Goal: Task Accomplishment & Management: Use online tool/utility

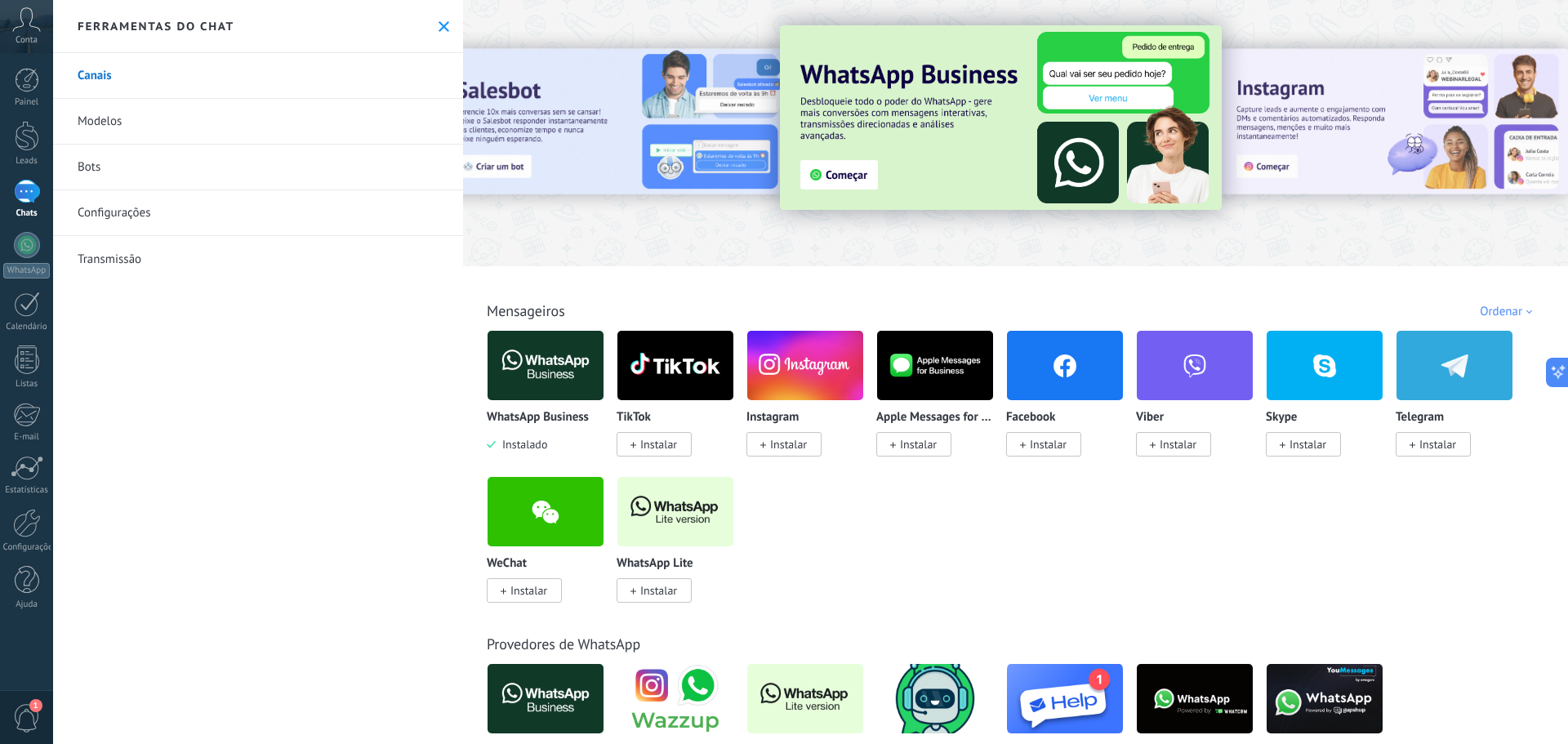
click at [637, 117] on div at bounding box center [616, 133] width 358 height 147
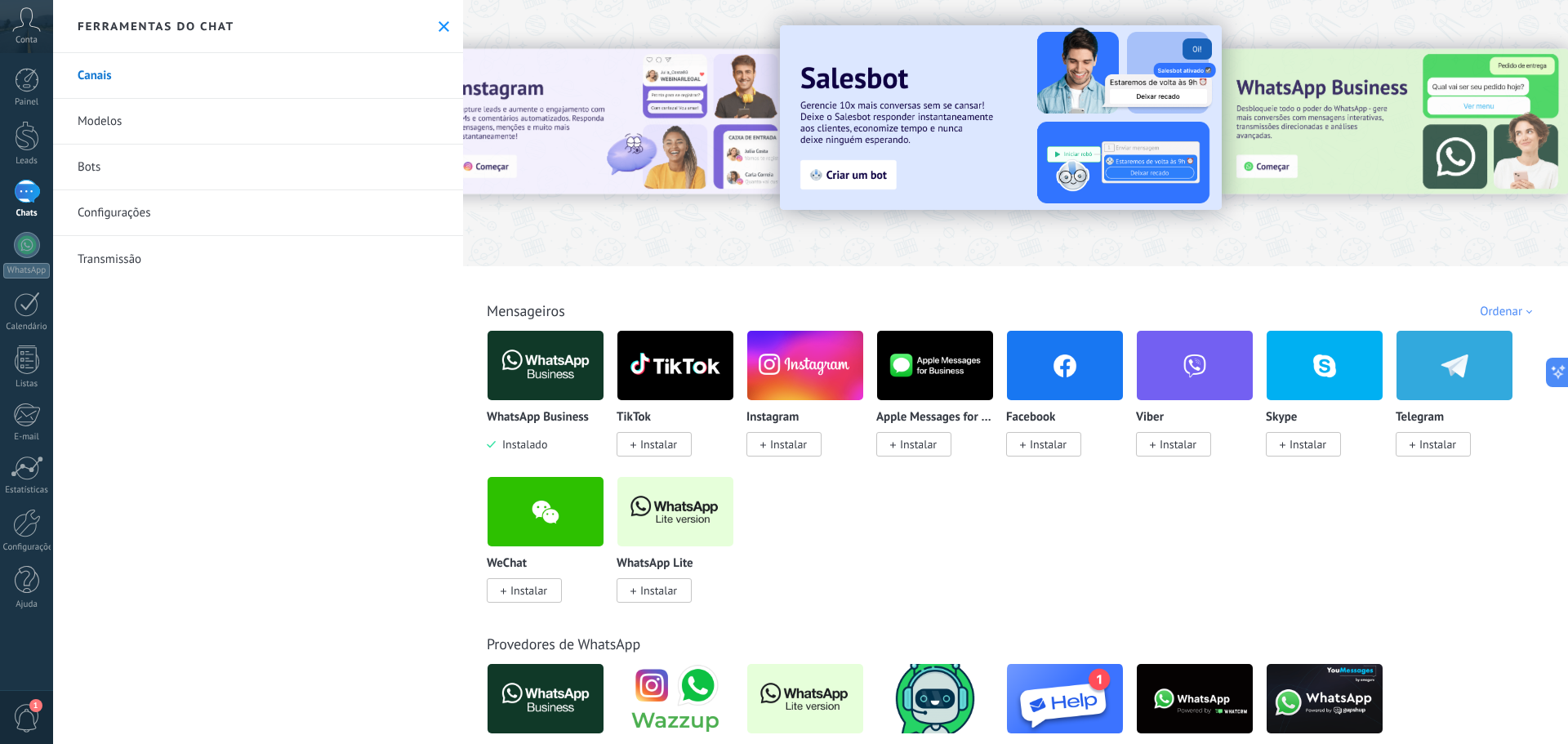
click at [716, 162] on div at bounding box center [616, 133] width 358 height 147
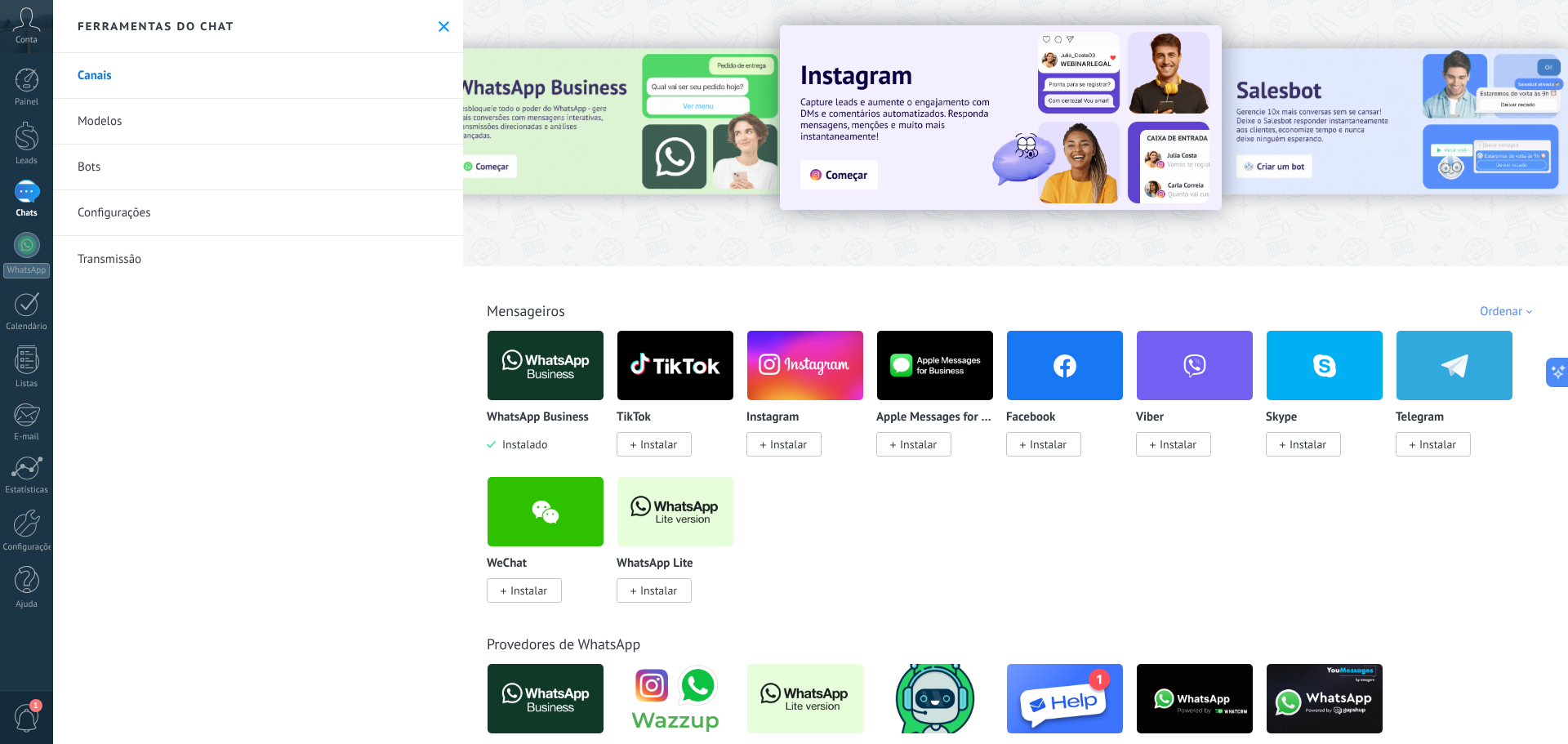
click at [29, 25] on icon at bounding box center [27, 19] width 29 height 24
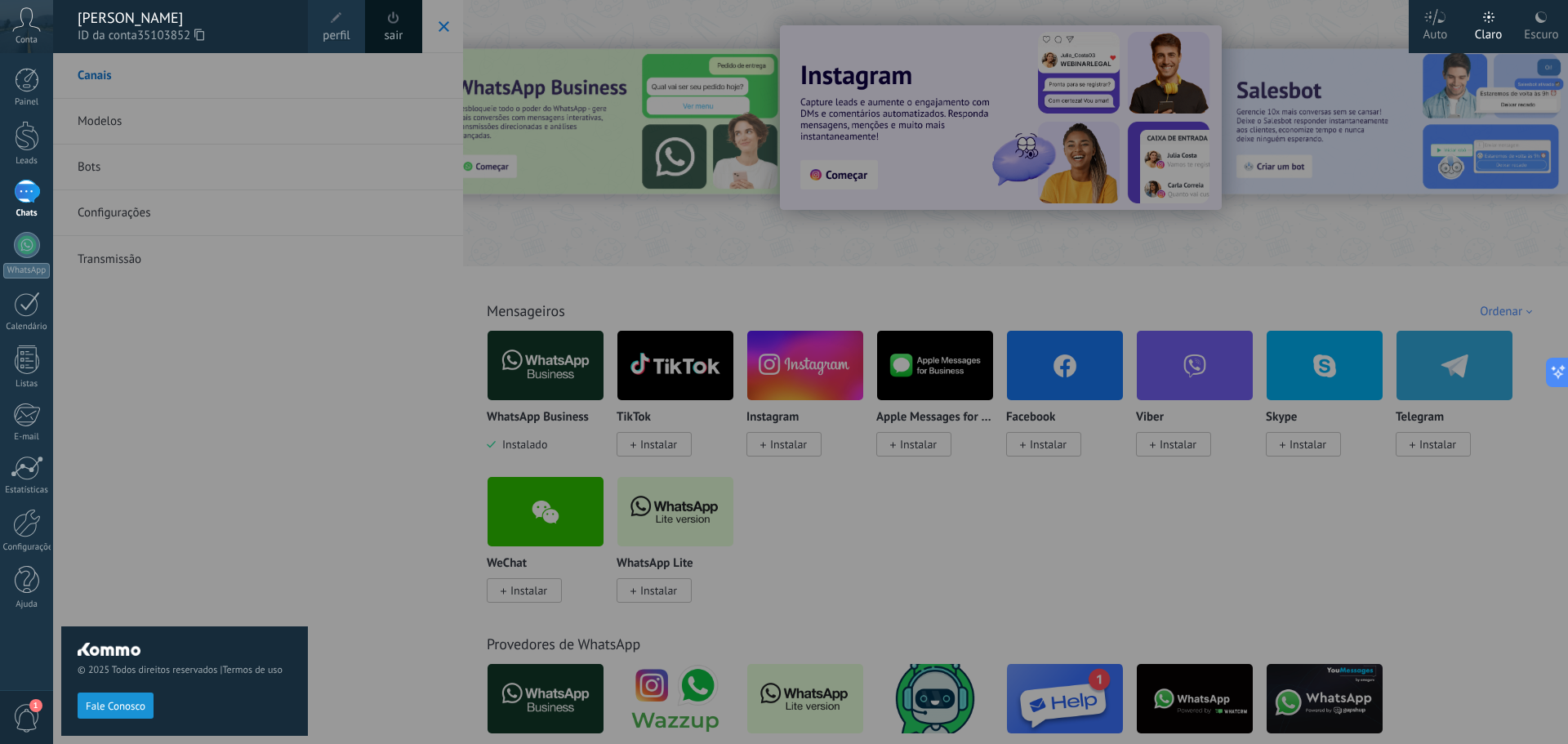
click at [341, 187] on div at bounding box center [837, 372] width 1568 height 744
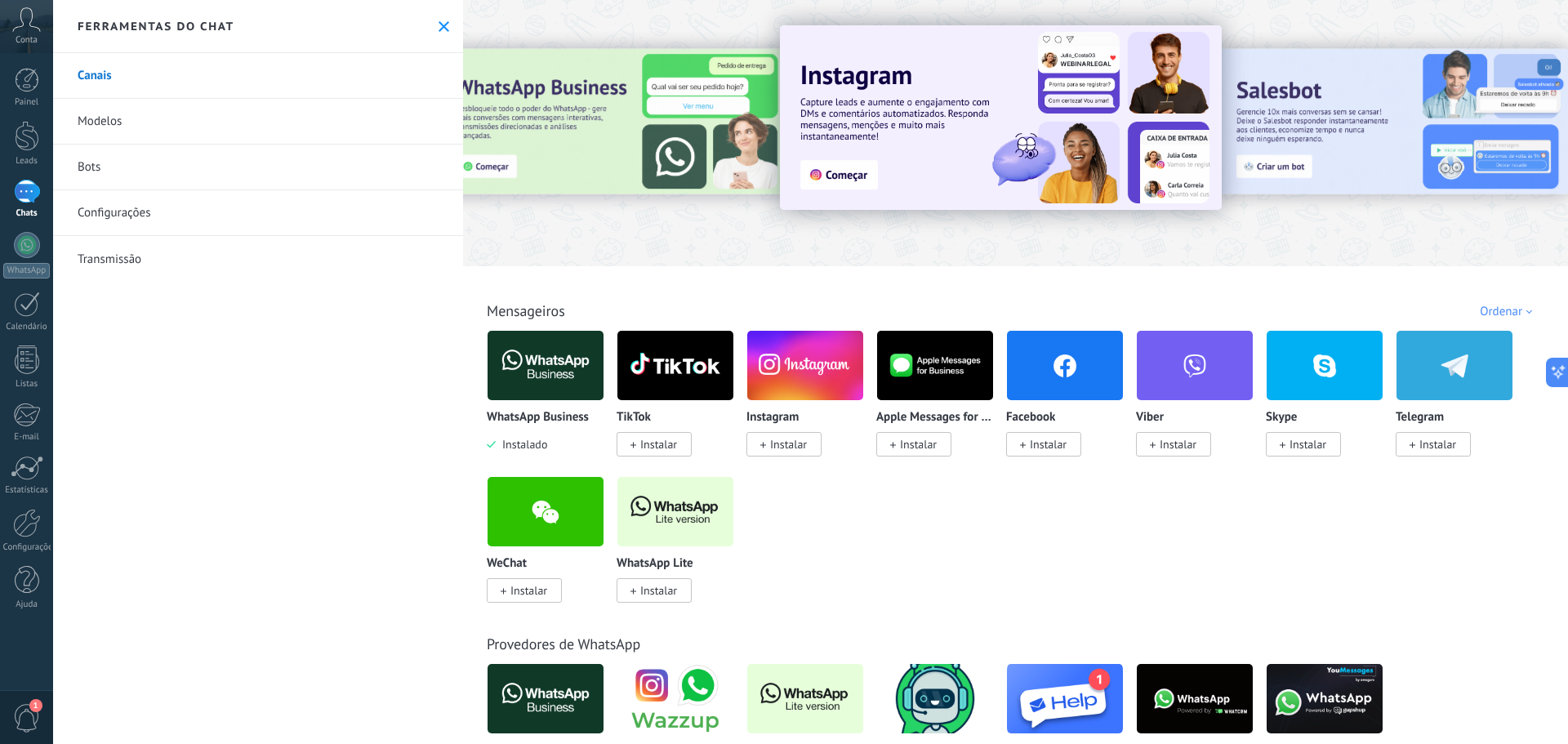
click at [35, 708] on span "1" at bounding box center [35, 705] width 13 height 13
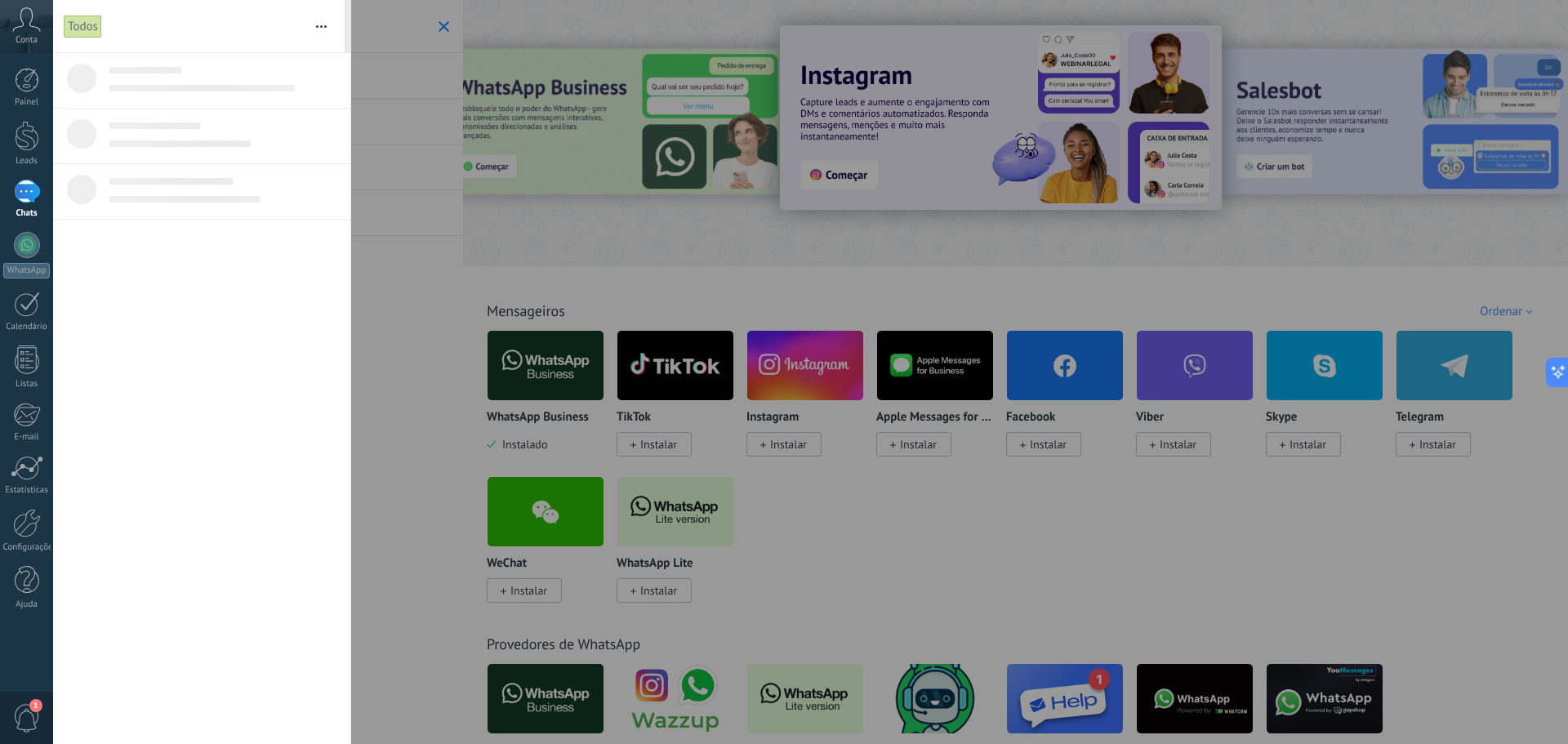
click at [242, 77] on div at bounding box center [225, 70] width 232 height 18
click at [326, 26] on use "button" at bounding box center [321, 26] width 11 height 3
click at [321, 24] on button "button" at bounding box center [322, 26] width 35 height 52
click at [440, 23] on div at bounding box center [784, 372] width 1568 height 744
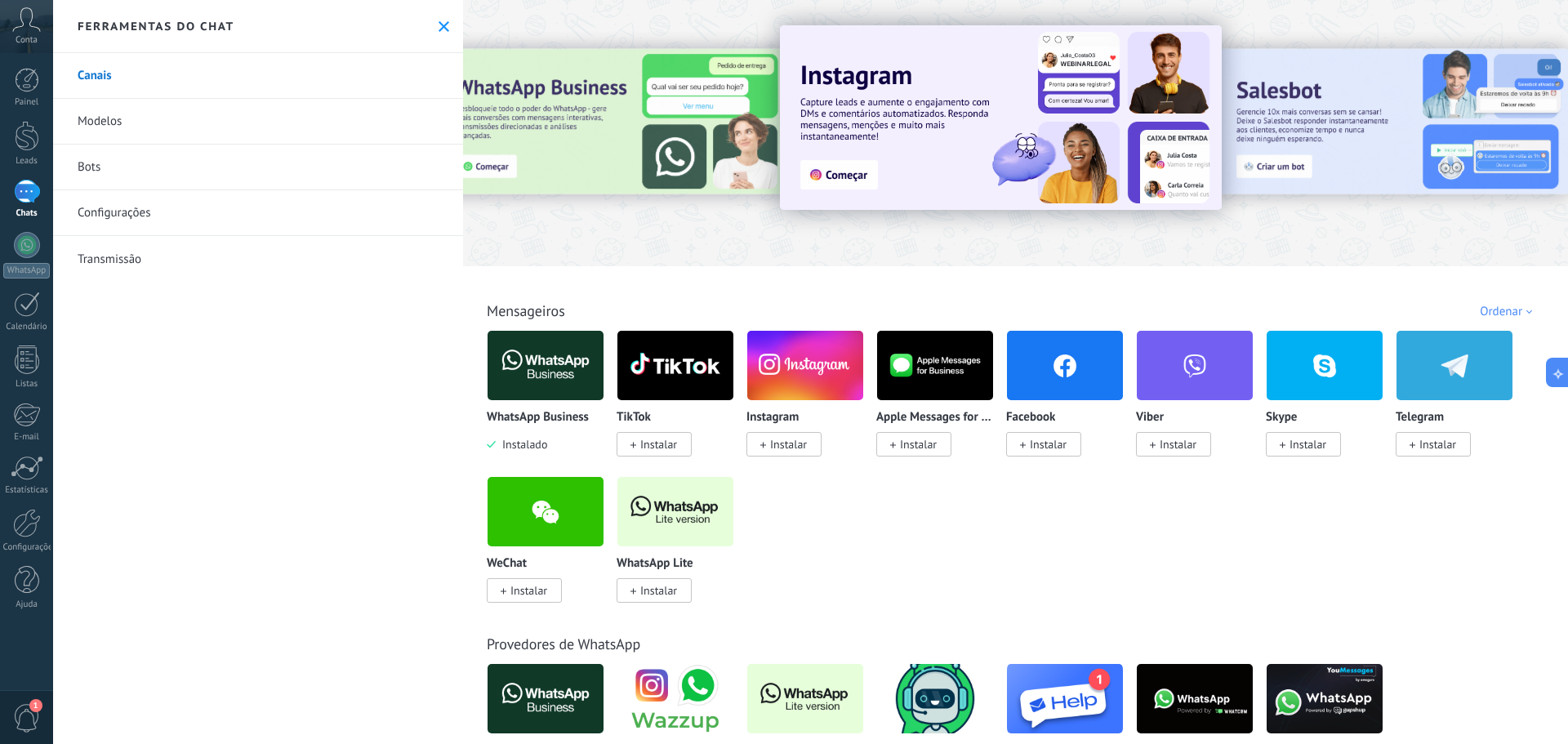
click at [136, 121] on link "Modelos" at bounding box center [258, 122] width 410 height 46
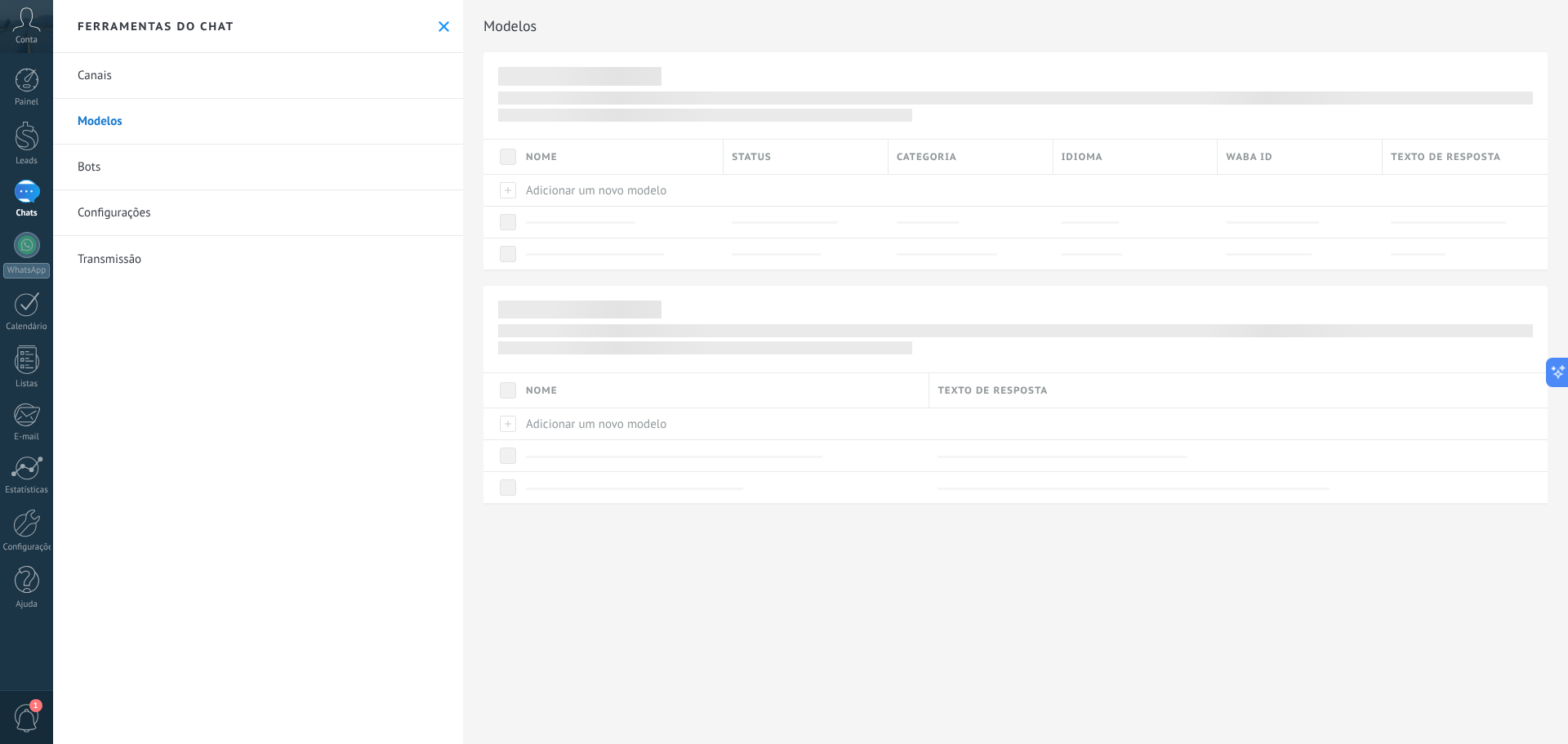
click at [143, 158] on link "Bots" at bounding box center [258, 167] width 410 height 46
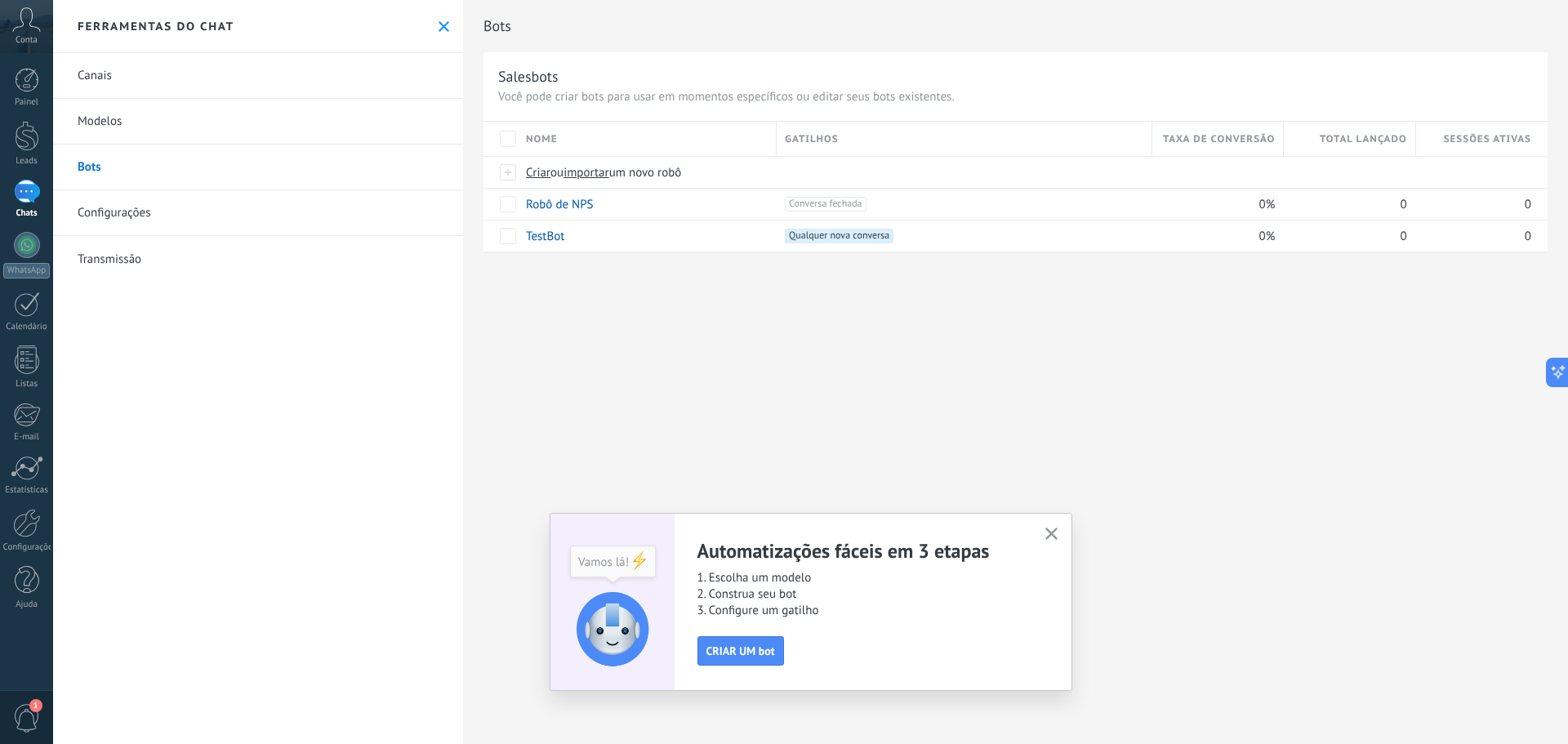
click at [122, 77] on link "Canais" at bounding box center [258, 76] width 410 height 46
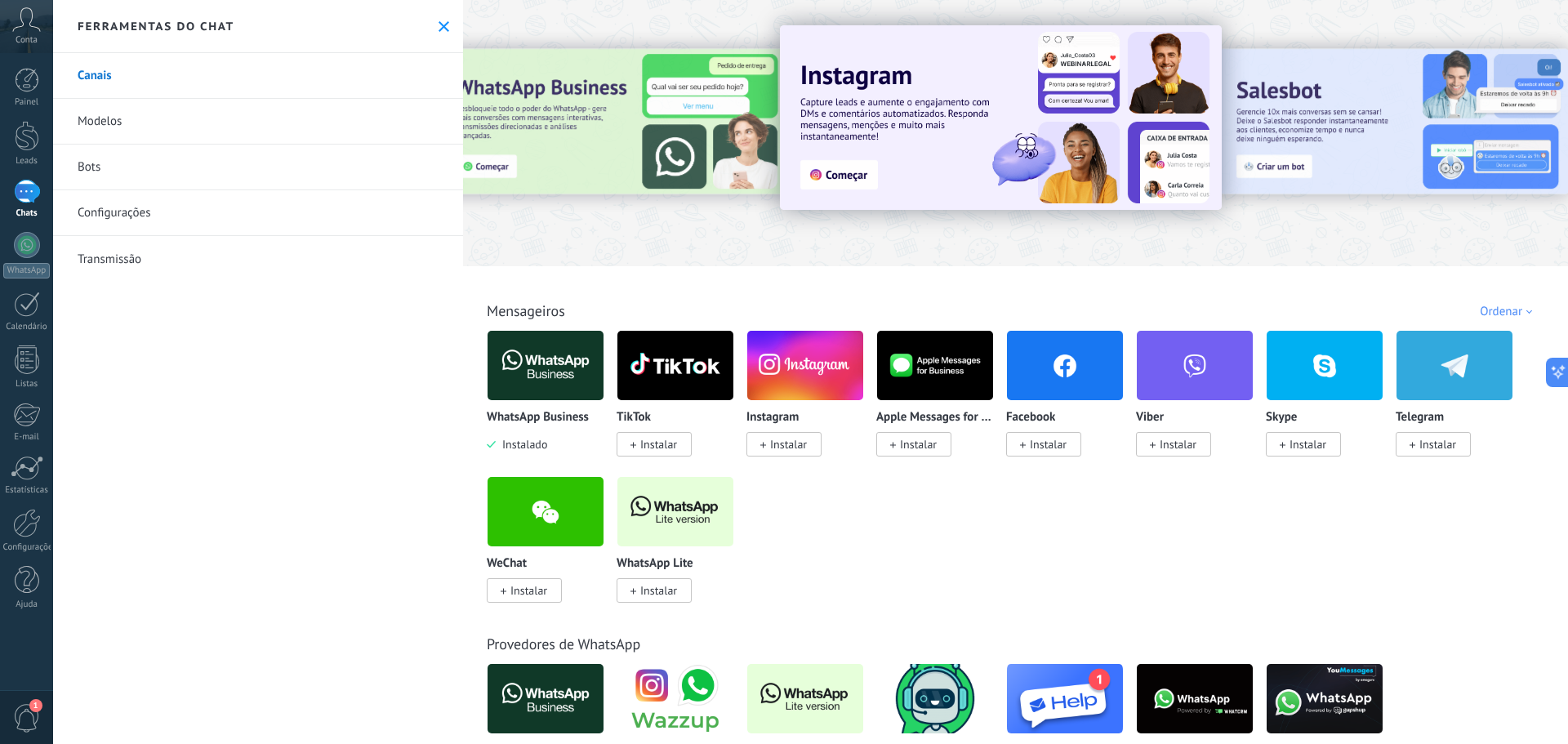
drag, startPoint x: 328, startPoint y: 226, endPoint x: 323, endPoint y: 264, distance: 38.3
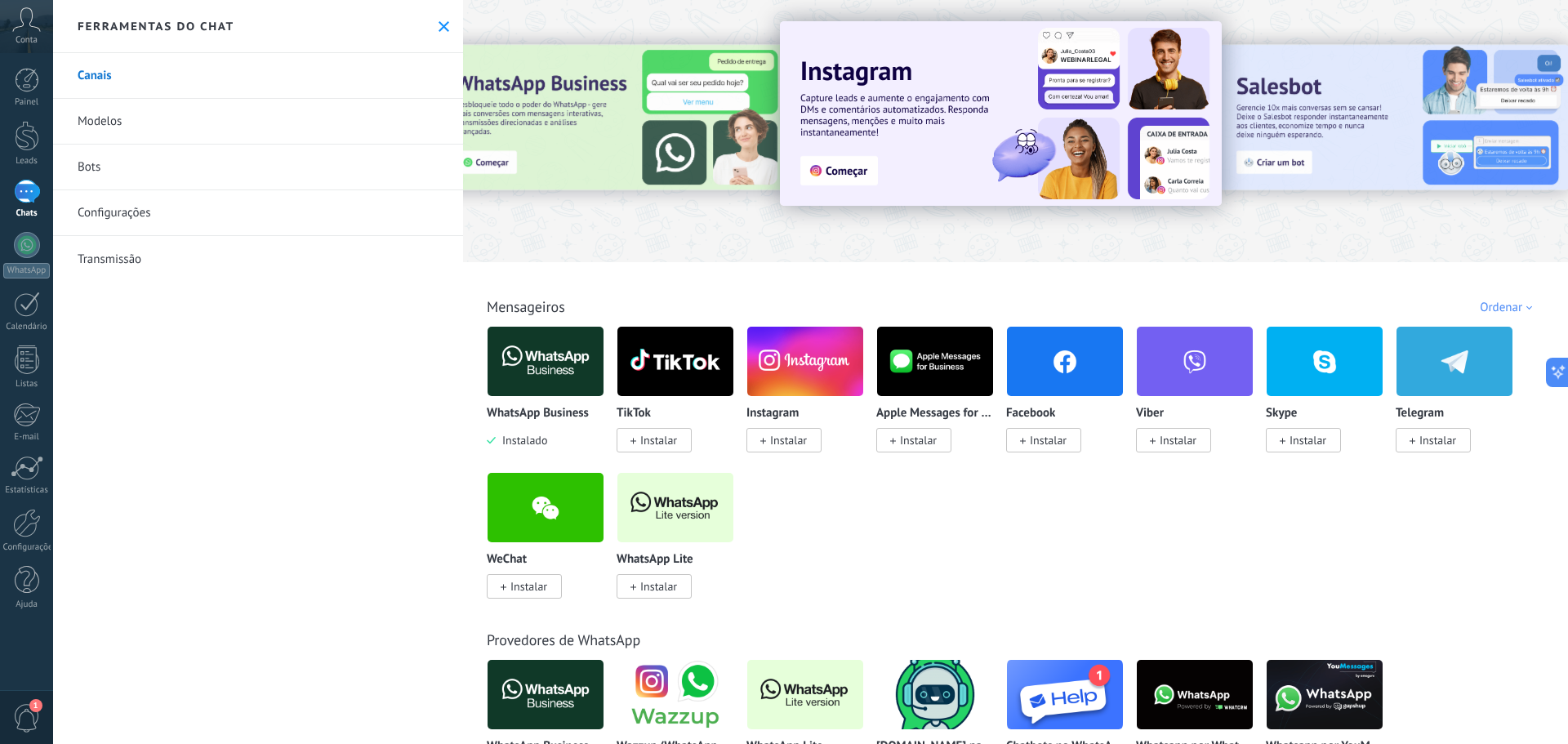
scroll to position [13, 0]
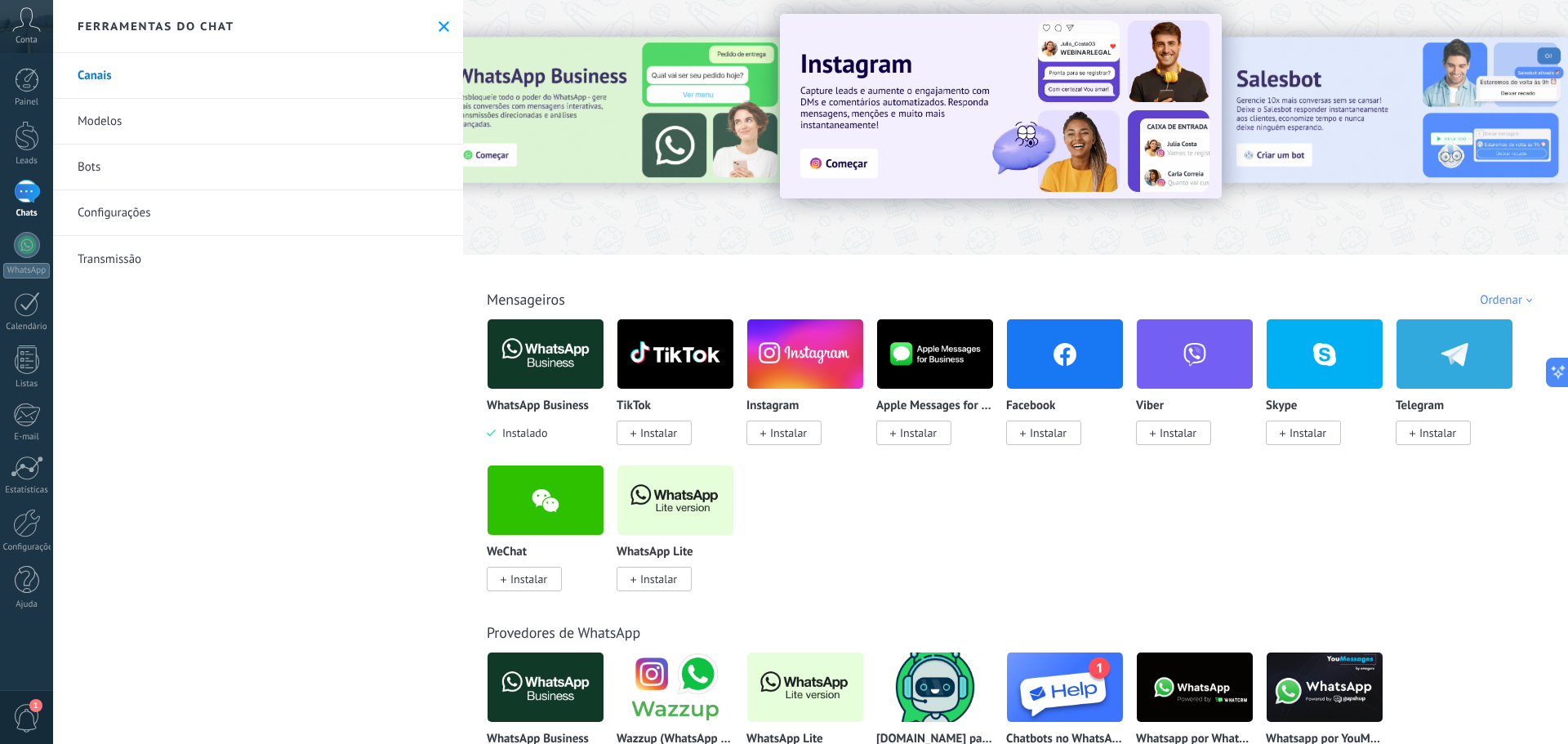
drag, startPoint x: 890, startPoint y: 508, endPoint x: 882, endPoint y: 535, distance: 28.2
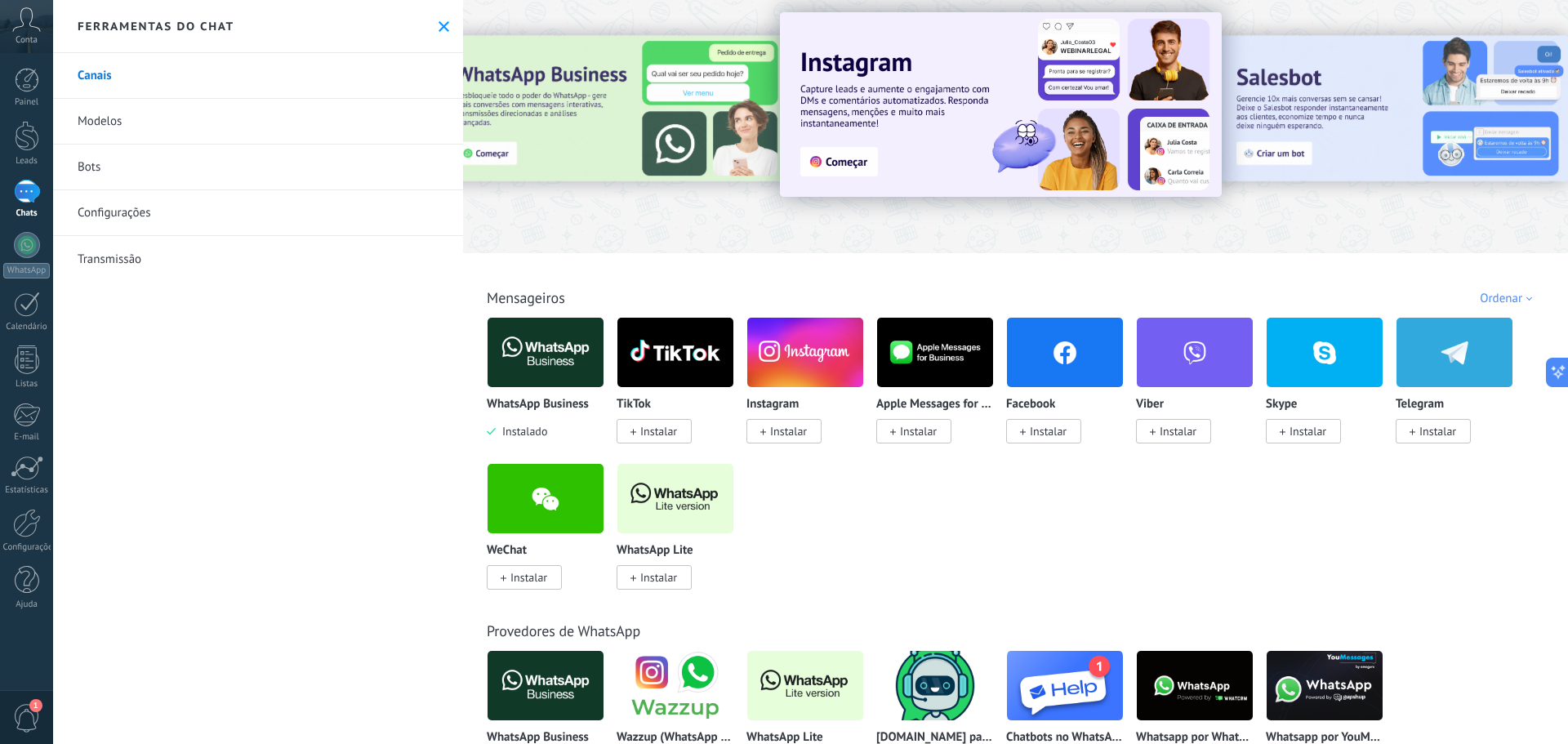
click at [669, 427] on span "Instalar" at bounding box center [659, 431] width 37 height 14
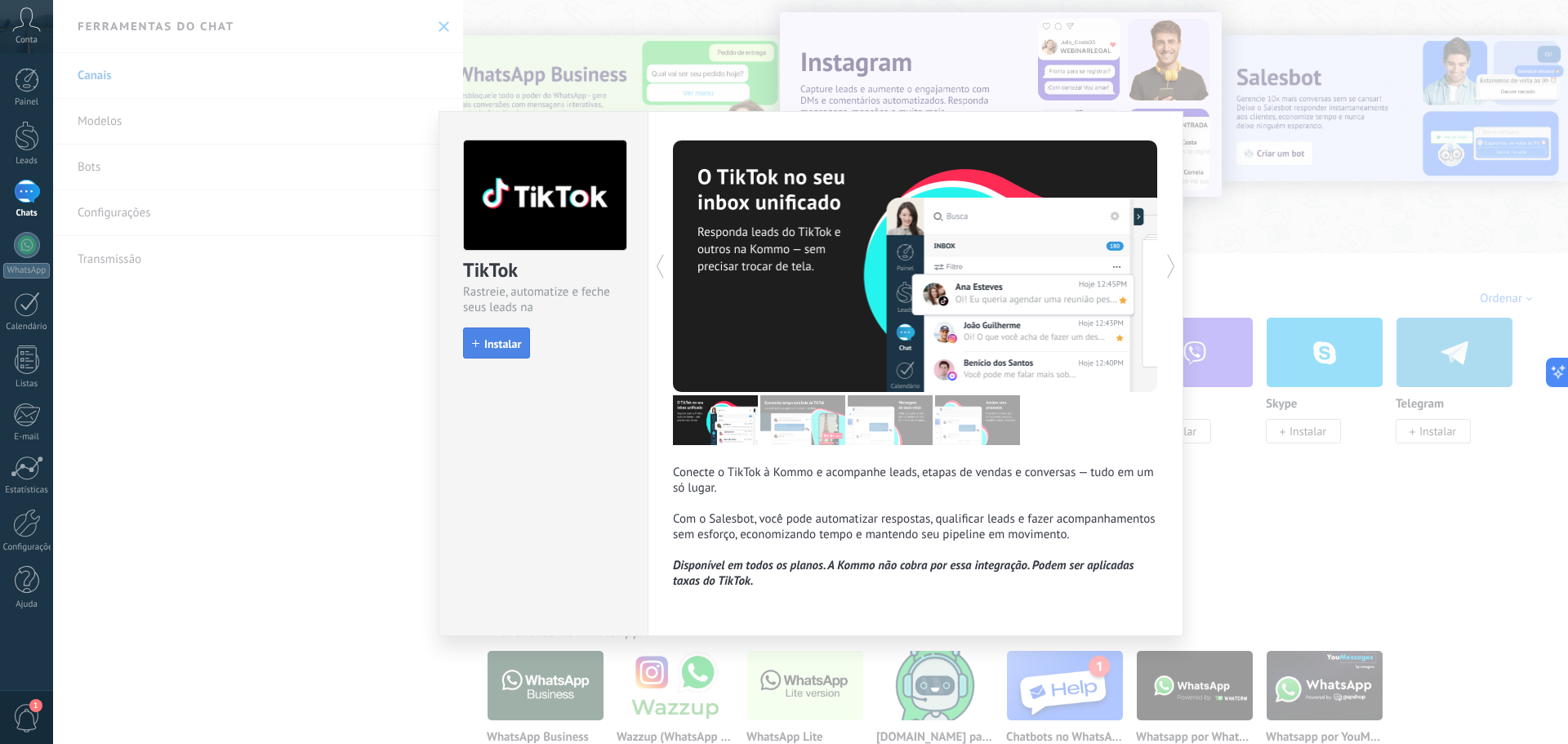
click at [522, 338] on button "Instalar" at bounding box center [496, 343] width 67 height 31
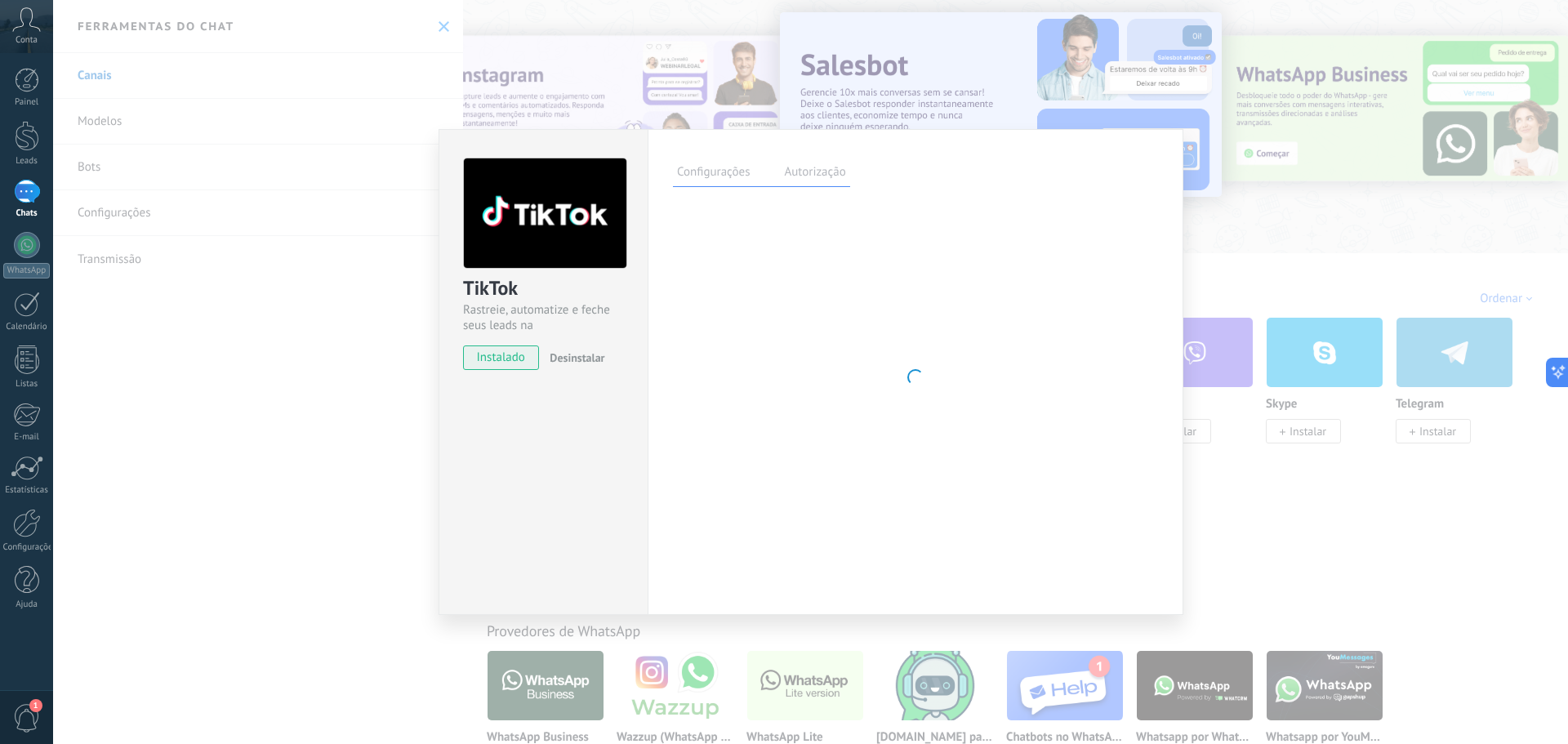
click at [1310, 261] on div "TikTok Rastreie, automatize e feche seus leads na Kommo instalado Desinstalar C…" at bounding box center [811, 372] width 1515 height 744
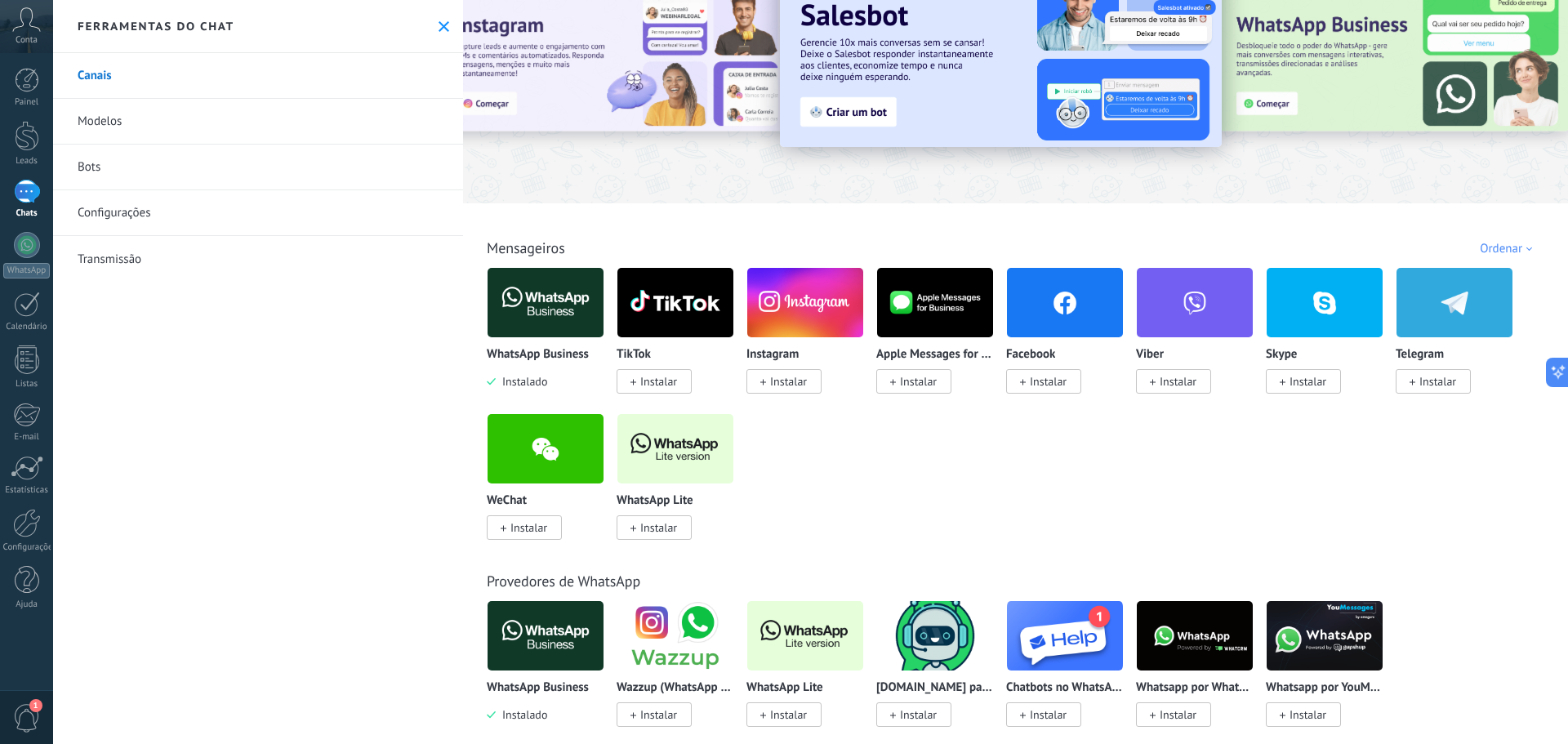
drag, startPoint x: 1126, startPoint y: 464, endPoint x: 1158, endPoint y: 508, distance: 54.4
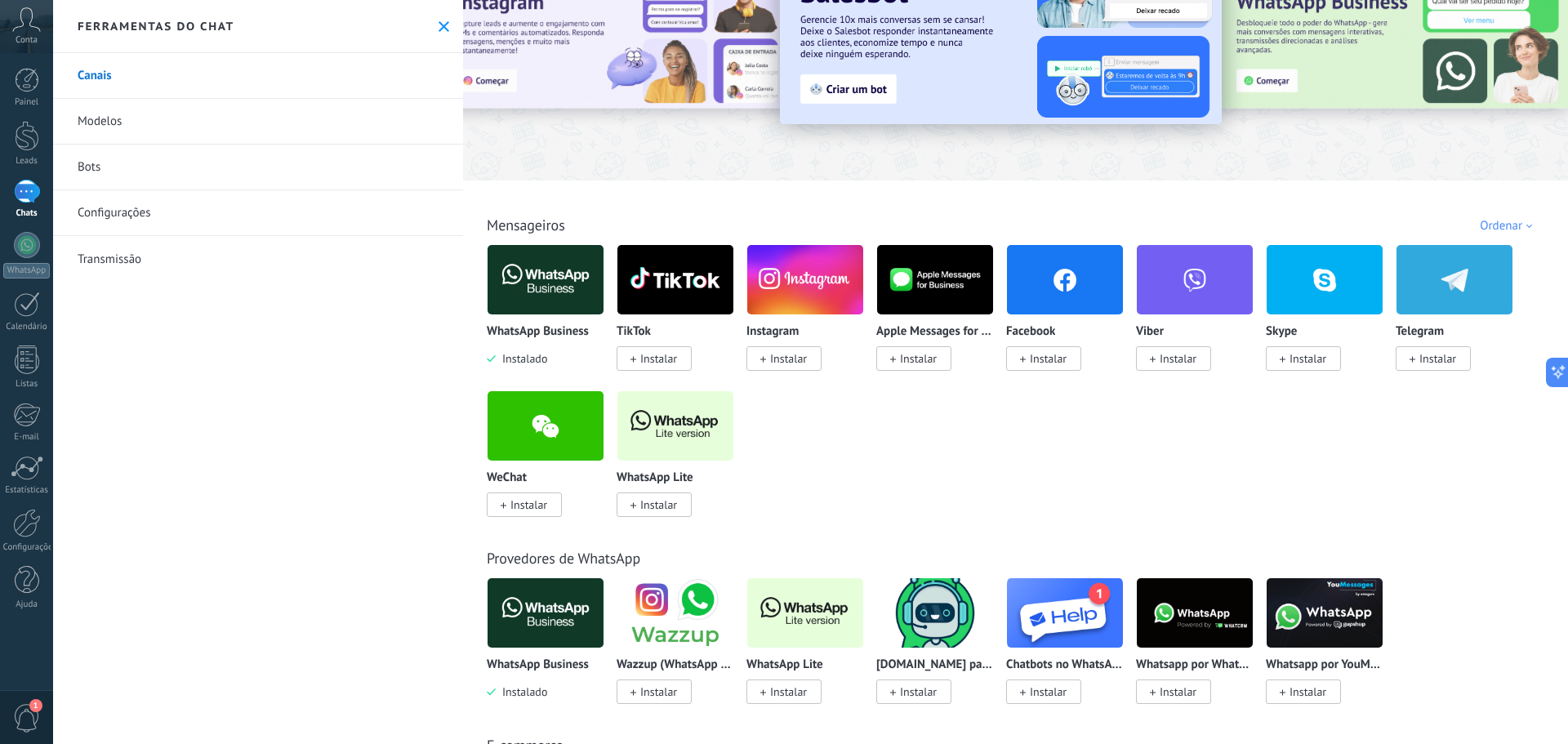
scroll to position [115, 0]
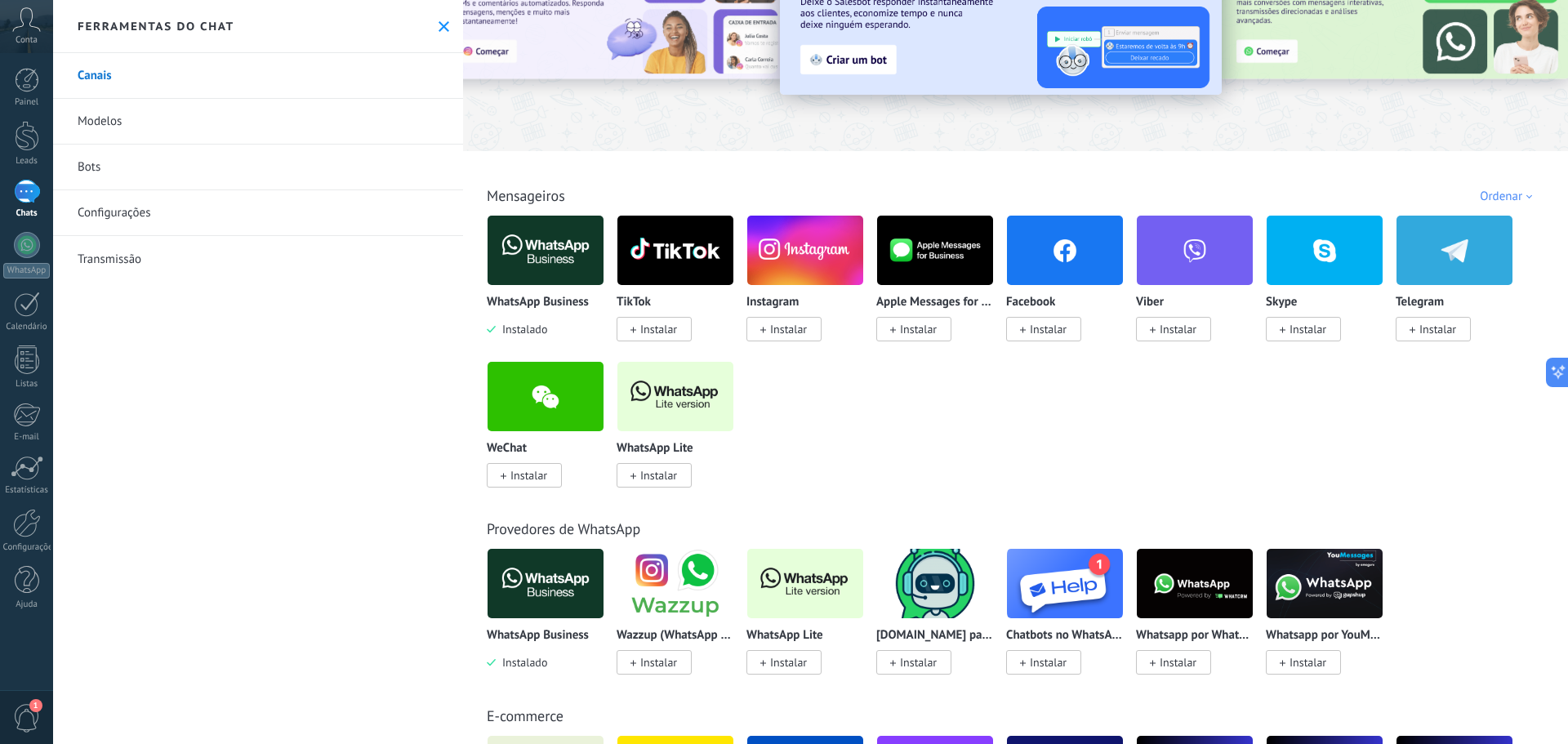
drag, startPoint x: 861, startPoint y: 430, endPoint x: 840, endPoint y: 467, distance: 42.5
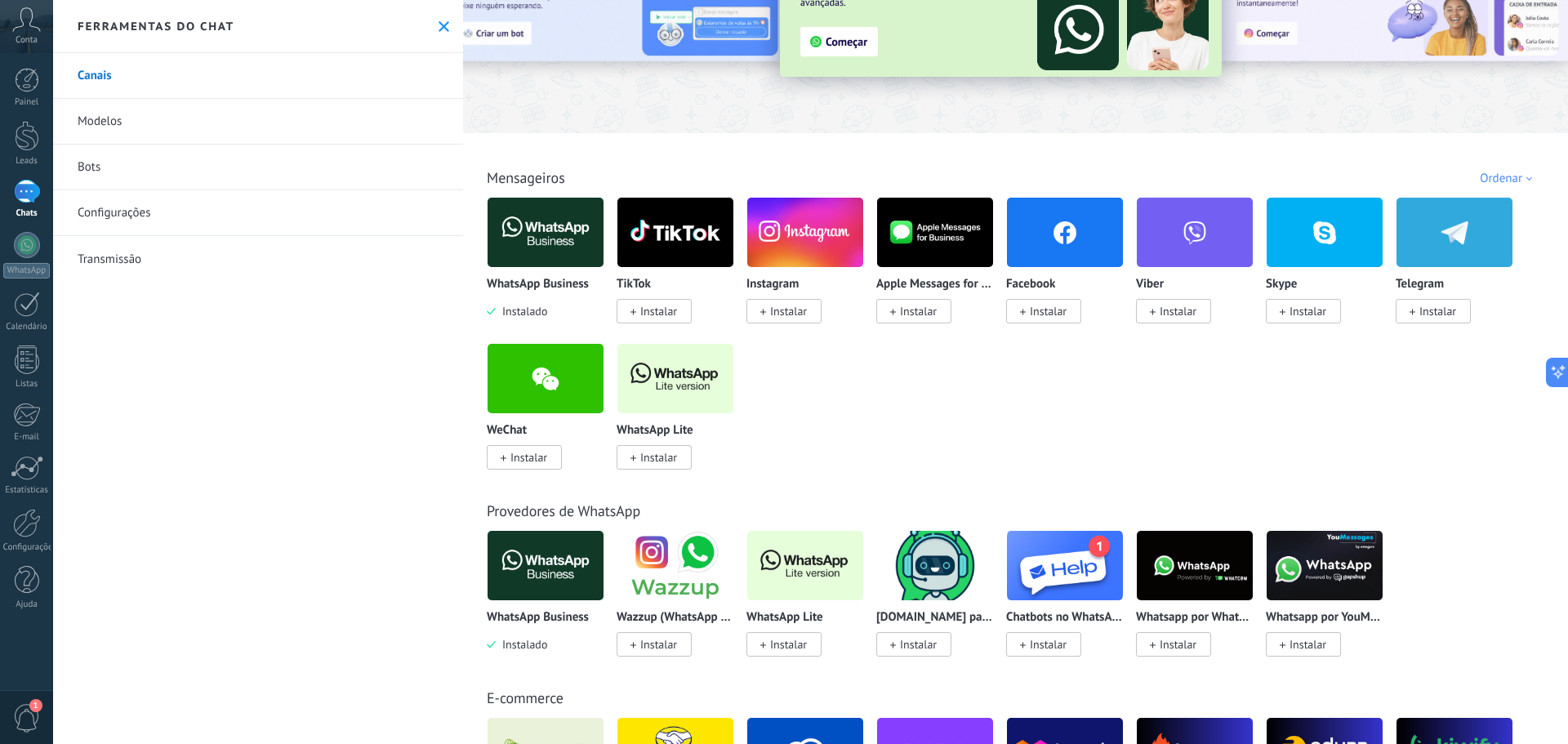
scroll to position [149, 0]
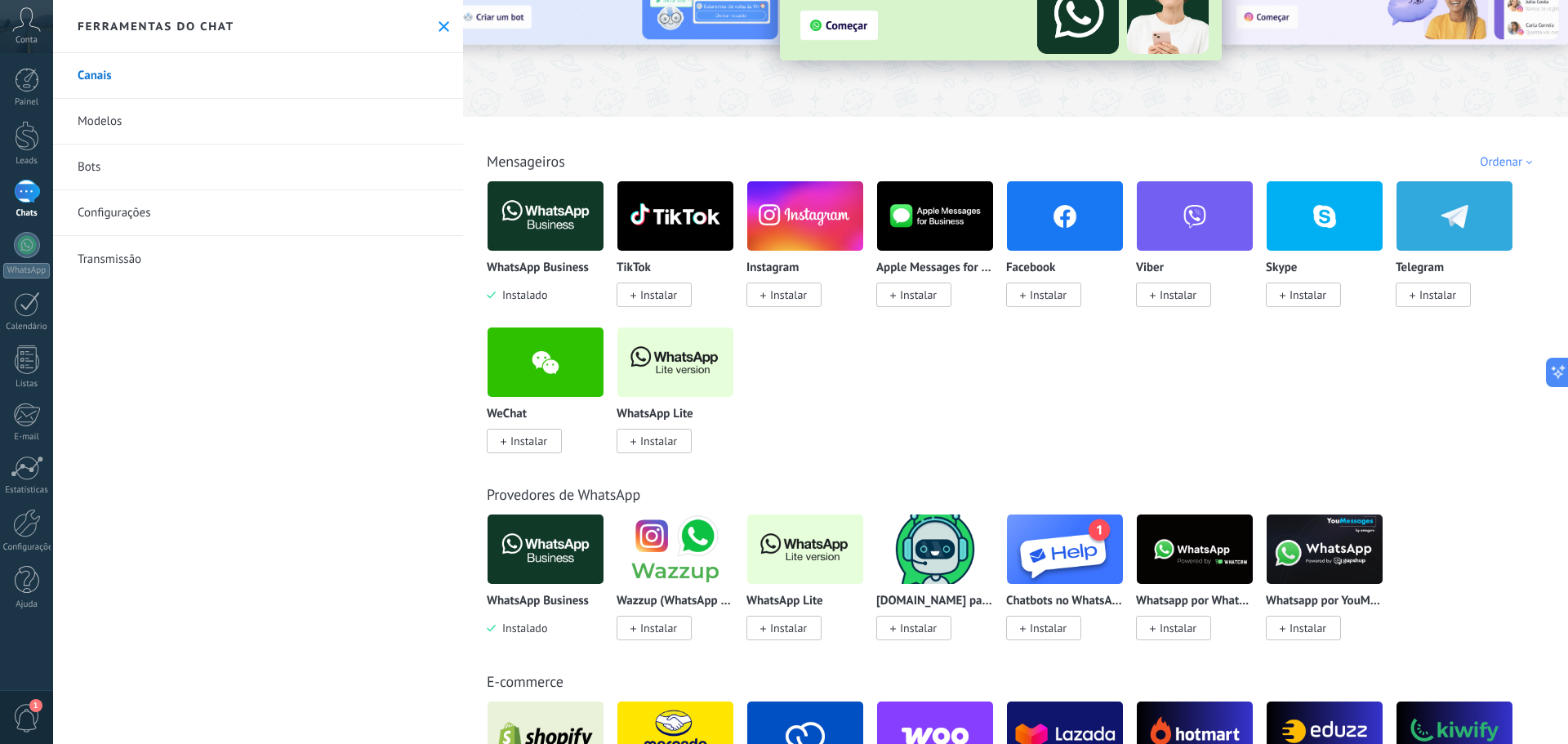
drag, startPoint x: 905, startPoint y: 407, endPoint x: 886, endPoint y: 443, distance: 40.7
drag, startPoint x: 403, startPoint y: 412, endPoint x: 399, endPoint y: 470, distance: 58.1
drag, startPoint x: 398, startPoint y: 428, endPoint x: 386, endPoint y: 474, distance: 47.5
click at [1317, 415] on div "WhatsApp Business Instalado TikTok Instalar Instagram Instalar Apple Messages f…" at bounding box center [1023, 327] width 1075 height 292
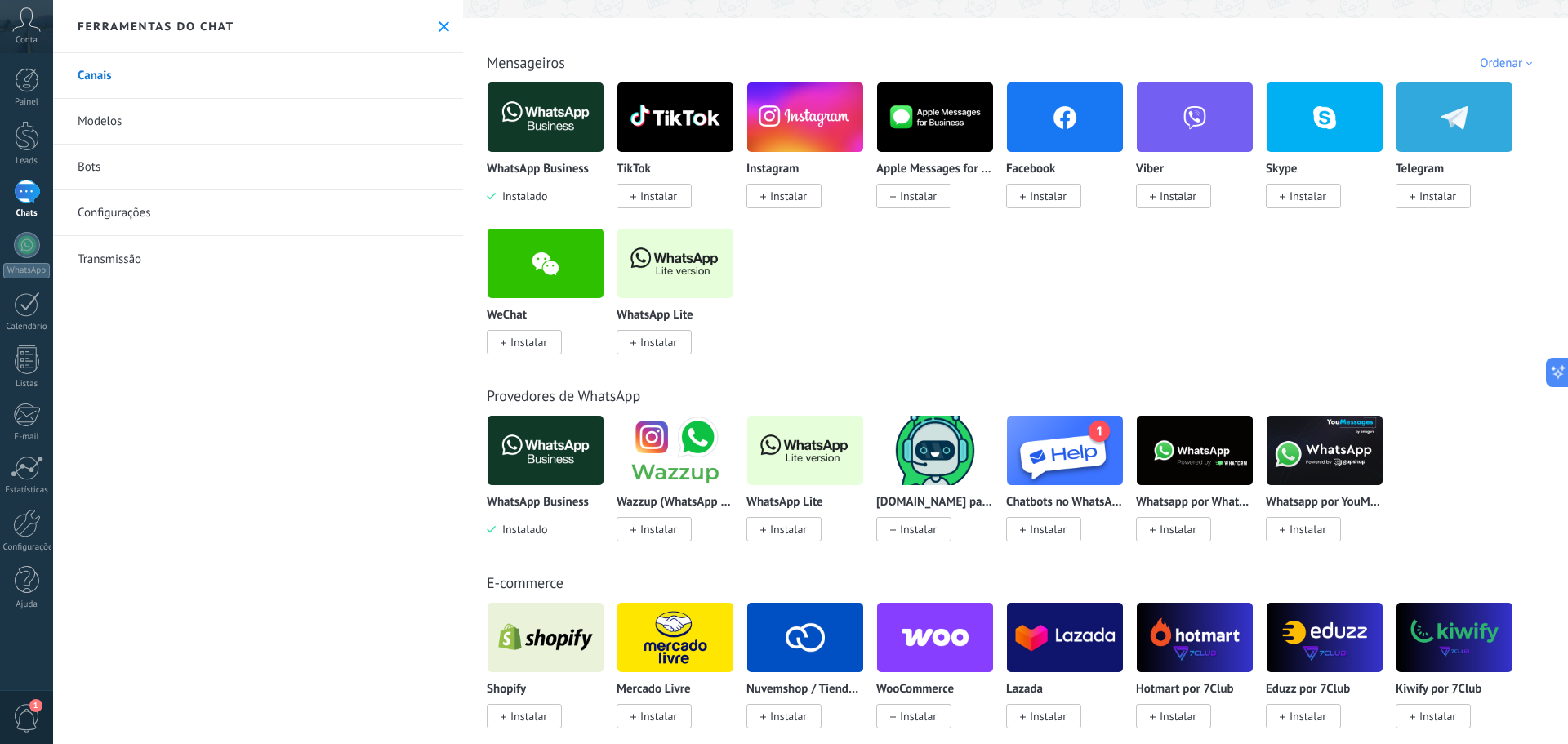
drag, startPoint x: 1422, startPoint y: 446, endPoint x: 1453, endPoint y: 568, distance: 125.9
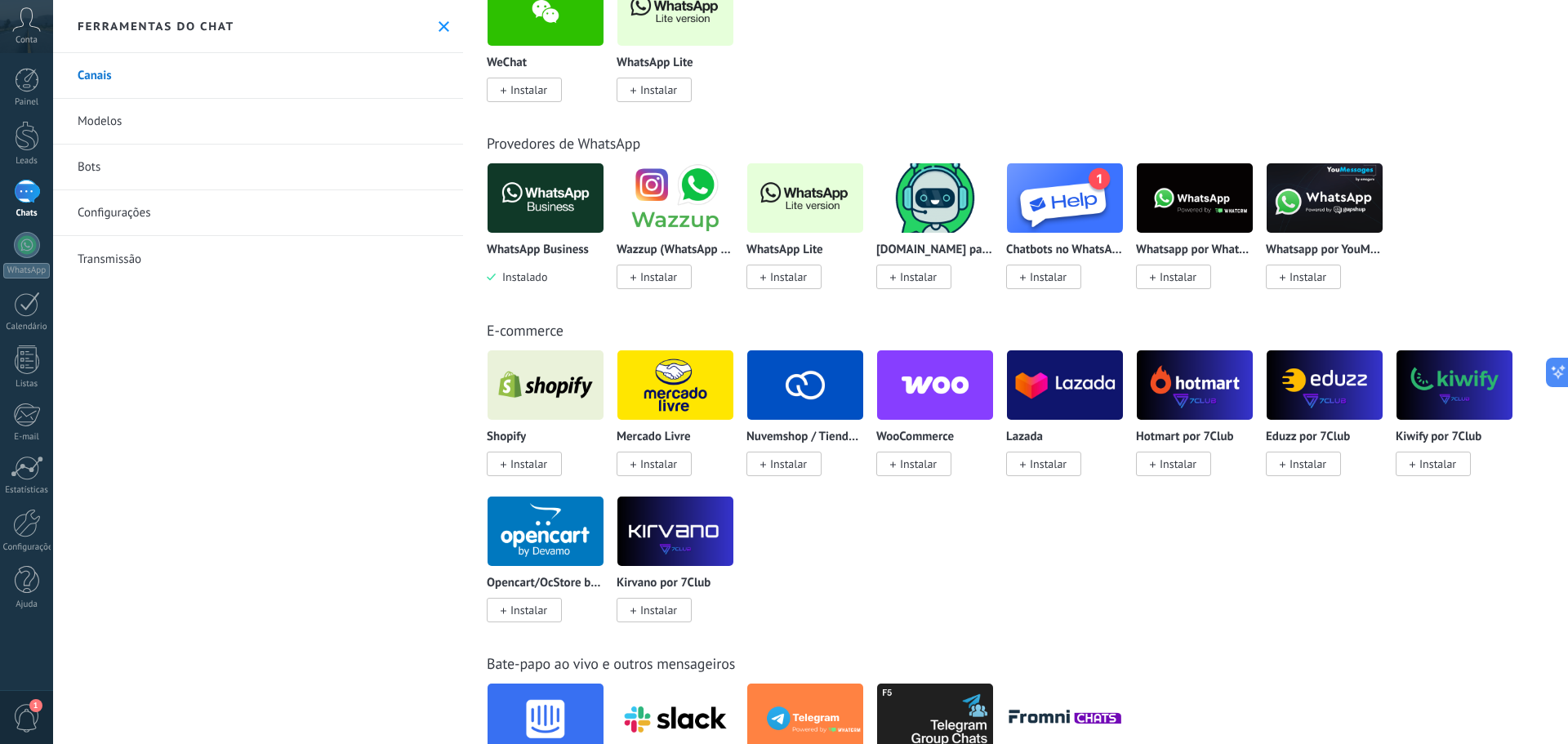
drag, startPoint x: 344, startPoint y: 365, endPoint x: 324, endPoint y: 447, distance: 84.4
drag, startPoint x: 317, startPoint y: 375, endPoint x: 303, endPoint y: 453, distance: 79.2
drag, startPoint x: 282, startPoint y: 448, endPoint x: 276, endPoint y: 519, distance: 71.3
drag, startPoint x: 314, startPoint y: 582, endPoint x: 322, endPoint y: 505, distance: 77.4
click at [20, 14] on icon at bounding box center [27, 19] width 29 height 24
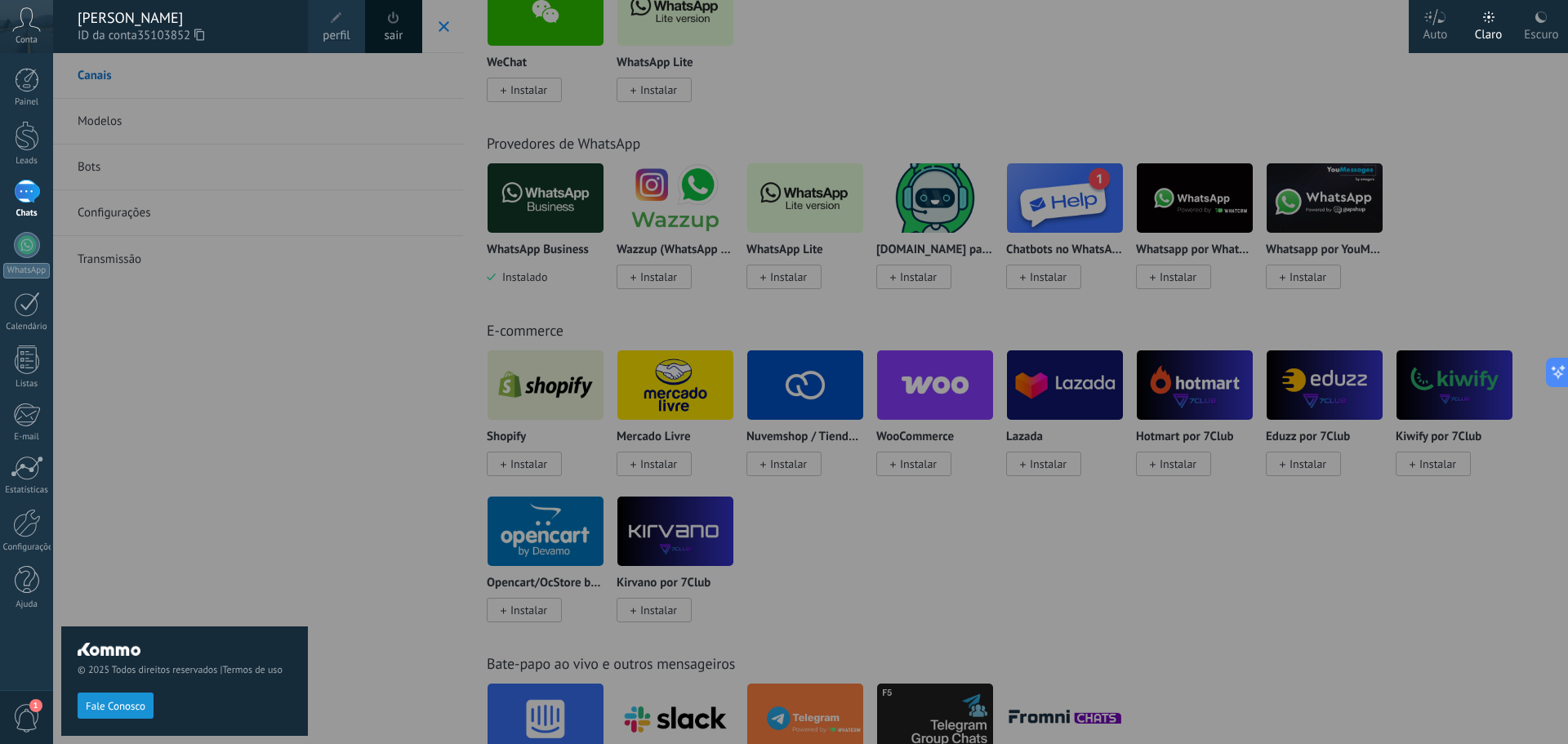
click at [349, 365] on div at bounding box center [837, 372] width 1568 height 744
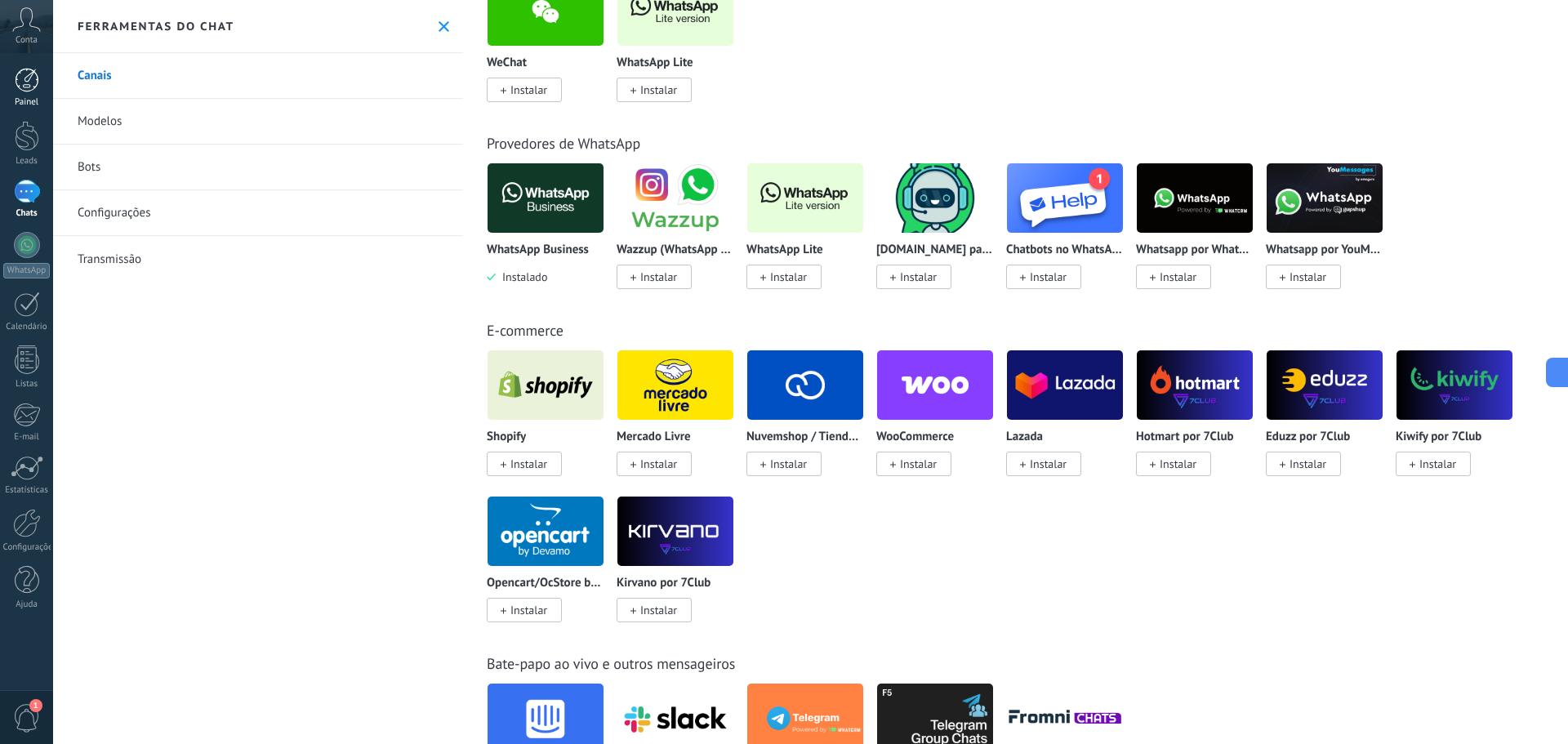
click at [12, 93] on link "Painel" at bounding box center [26, 87] width 53 height 40
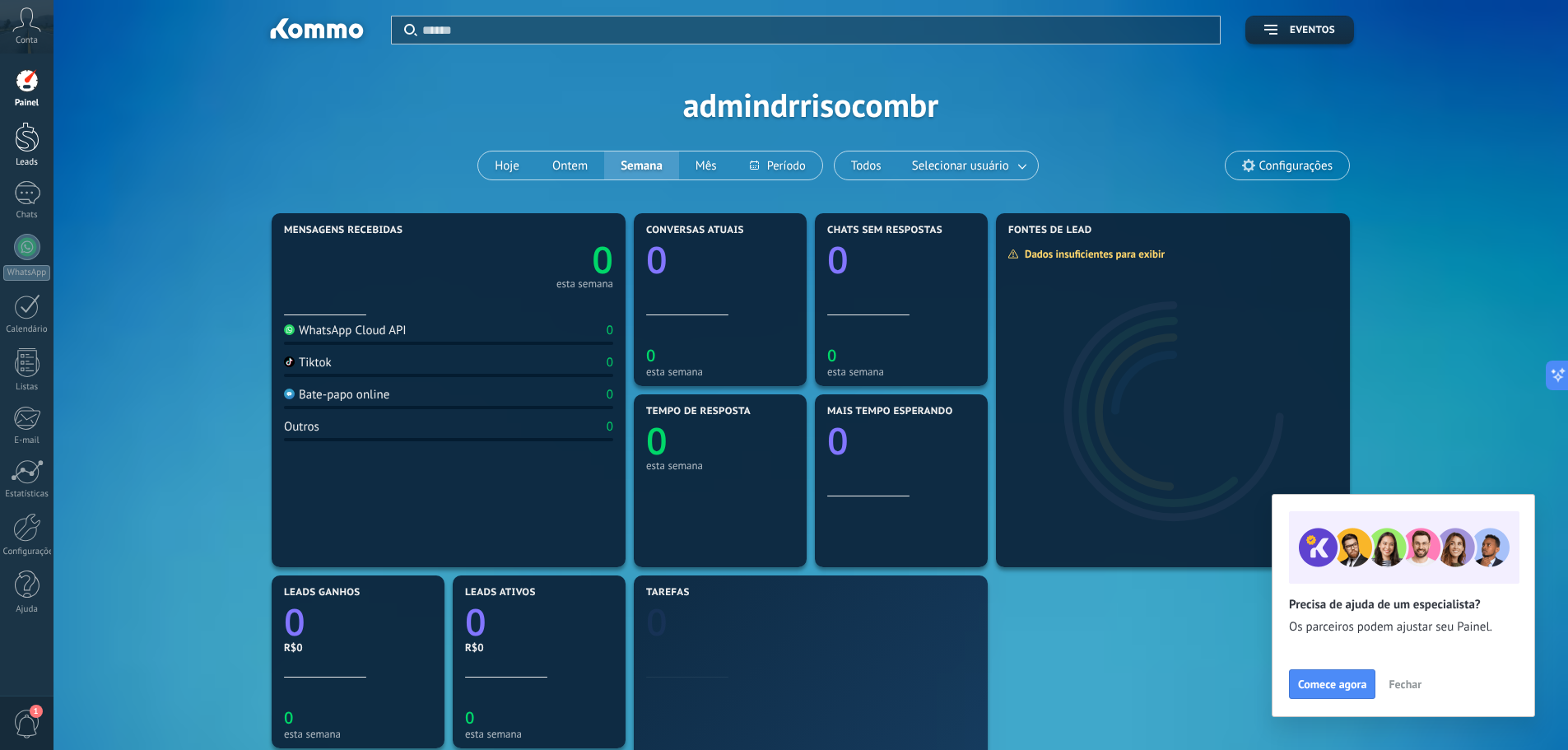
click at [31, 146] on div at bounding box center [26, 137] width 25 height 31
